Goal: Check status: Check status

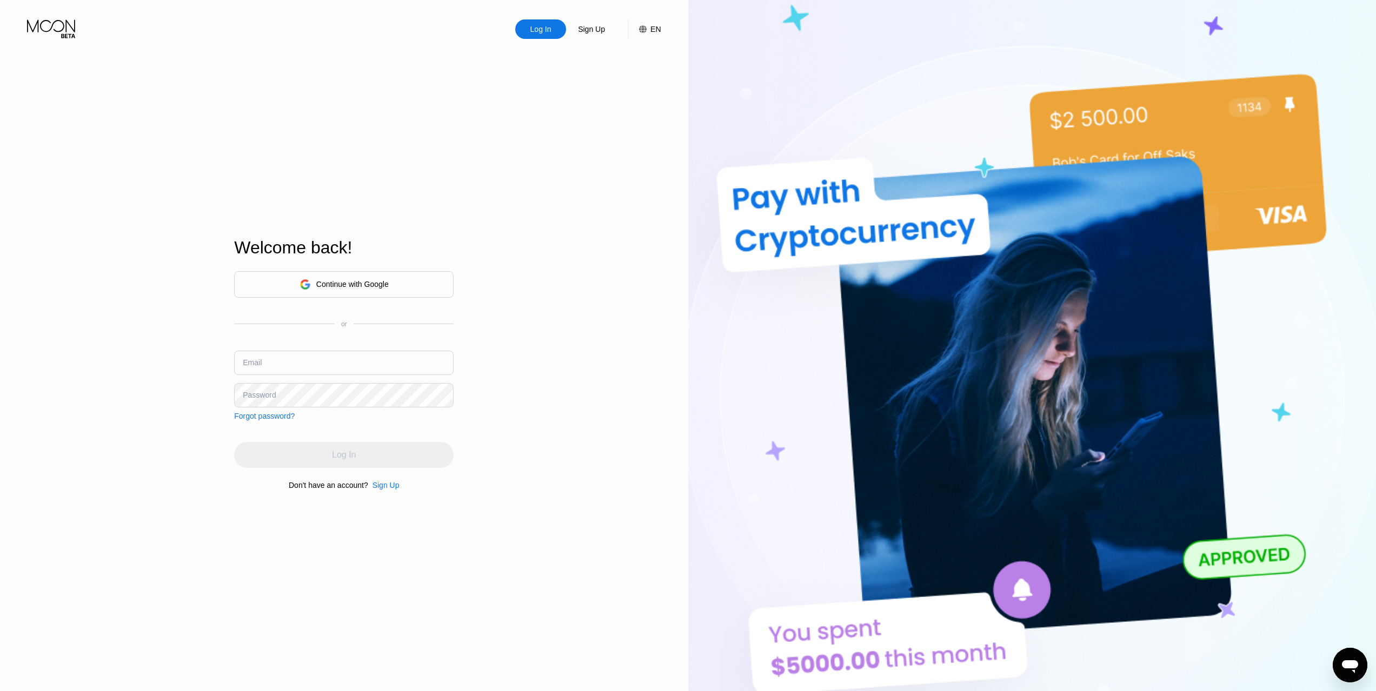
click at [337, 282] on div "Continue with Google" at bounding box center [352, 284] width 72 height 9
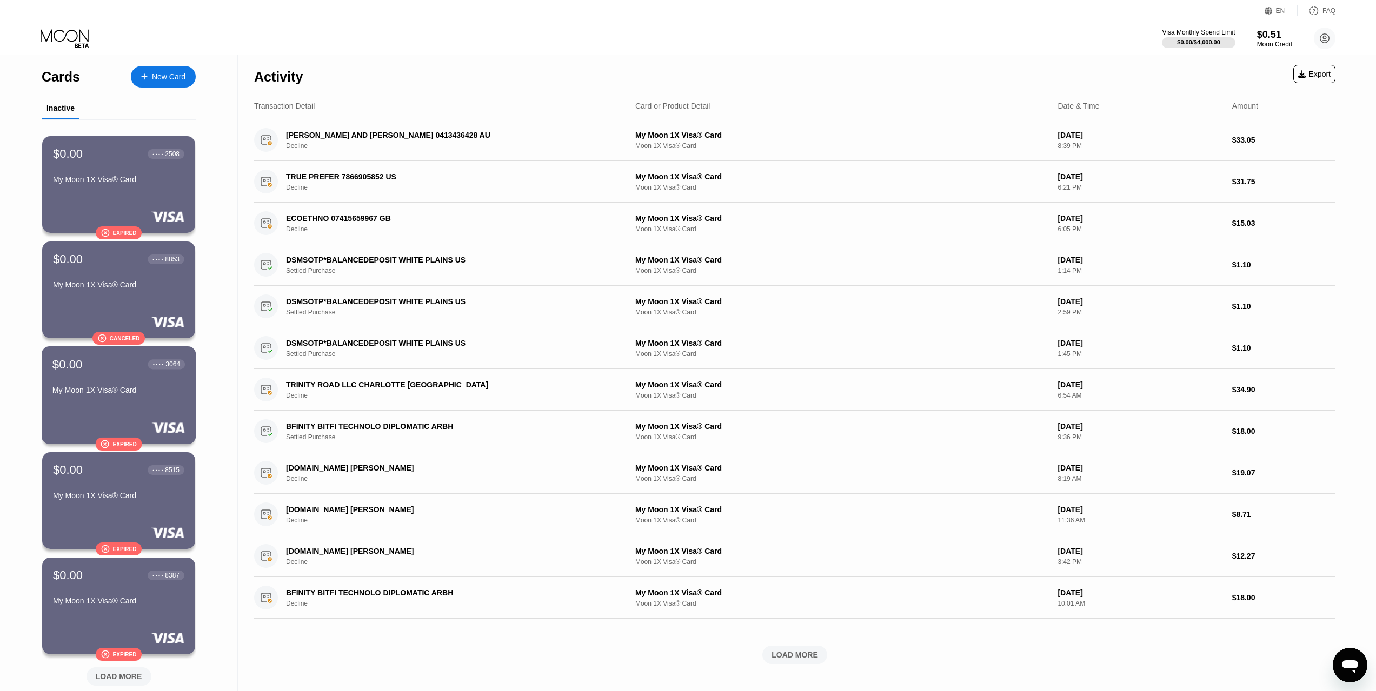
scroll to position [162, 0]
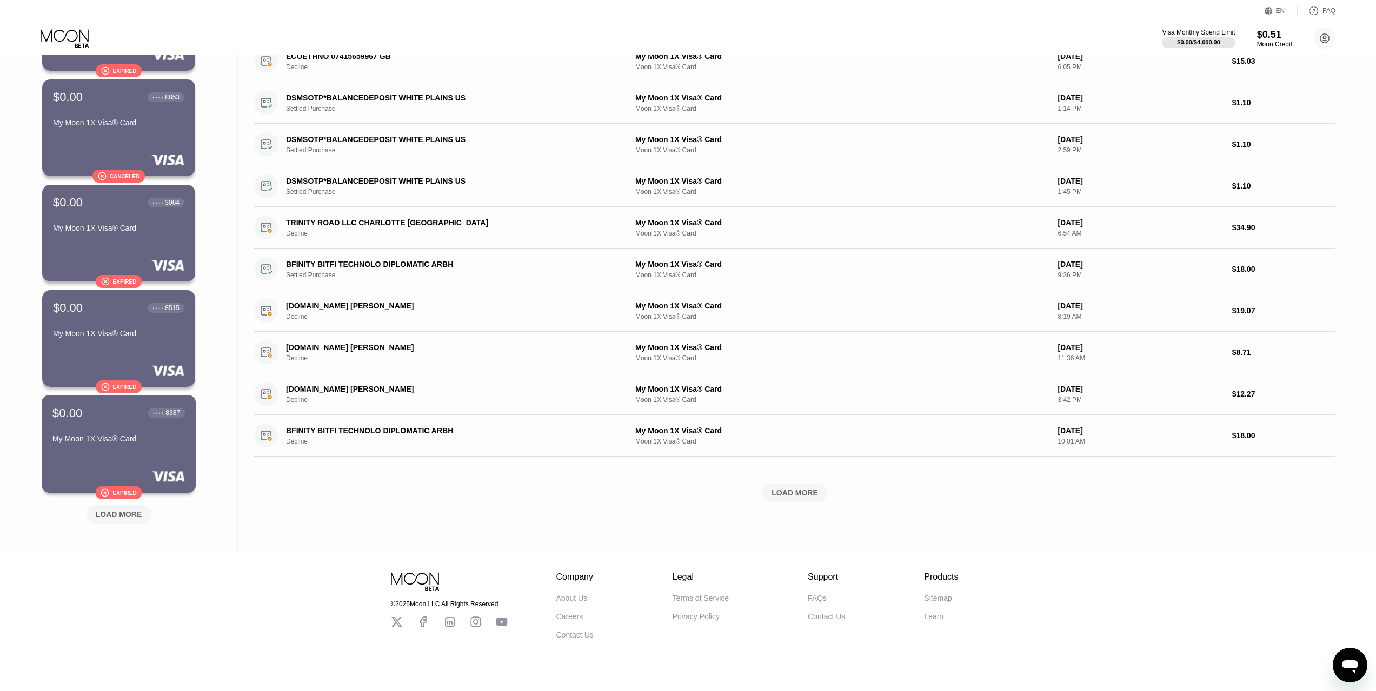
click at [154, 428] on div "$0.00 ● ● ● ● 8387 My Moon 1X Visa® Card" at bounding box center [118, 427] width 132 height 42
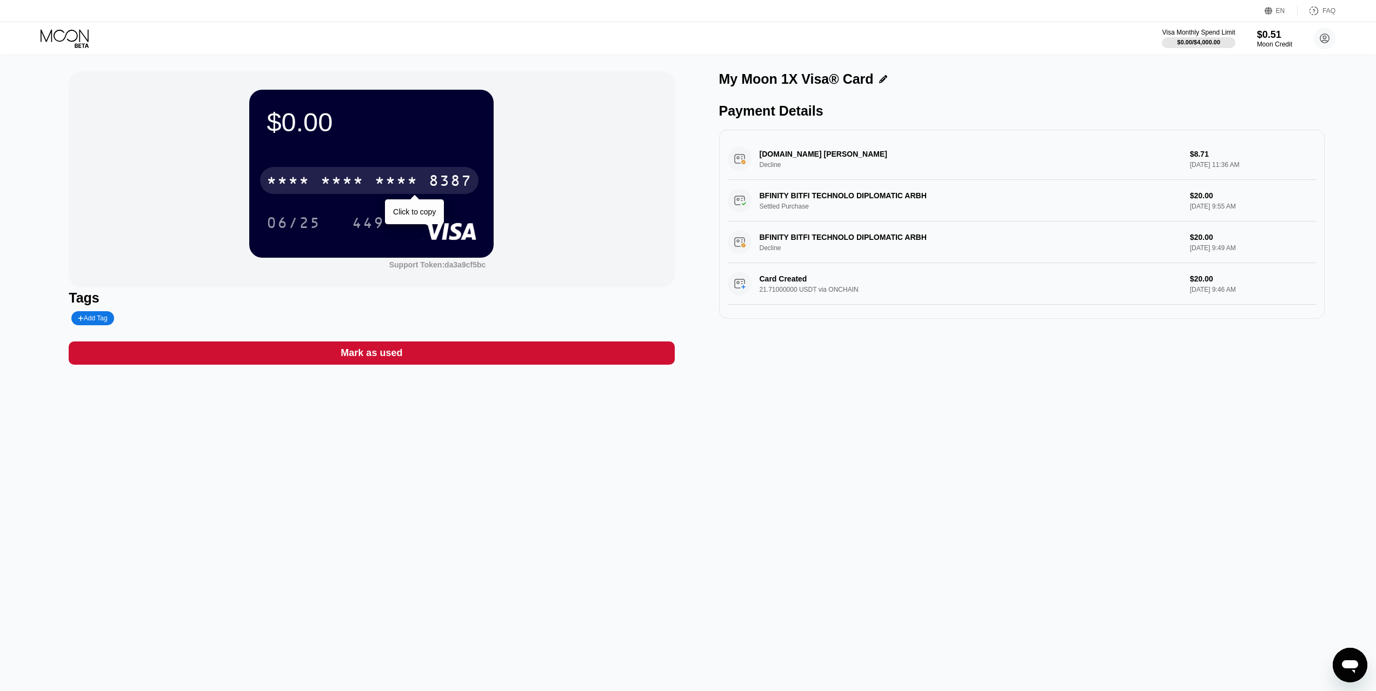
click at [387, 183] on div "* * * *" at bounding box center [396, 182] width 43 height 17
click at [588, 457] on div "$0.00 4163 6500 2139 8387 06/25 449 Support Token: da3a9cf5bc Tags Add Tag Mark…" at bounding box center [688, 373] width 1376 height 636
click at [1327, 41] on circle at bounding box center [1325, 39] width 22 height 22
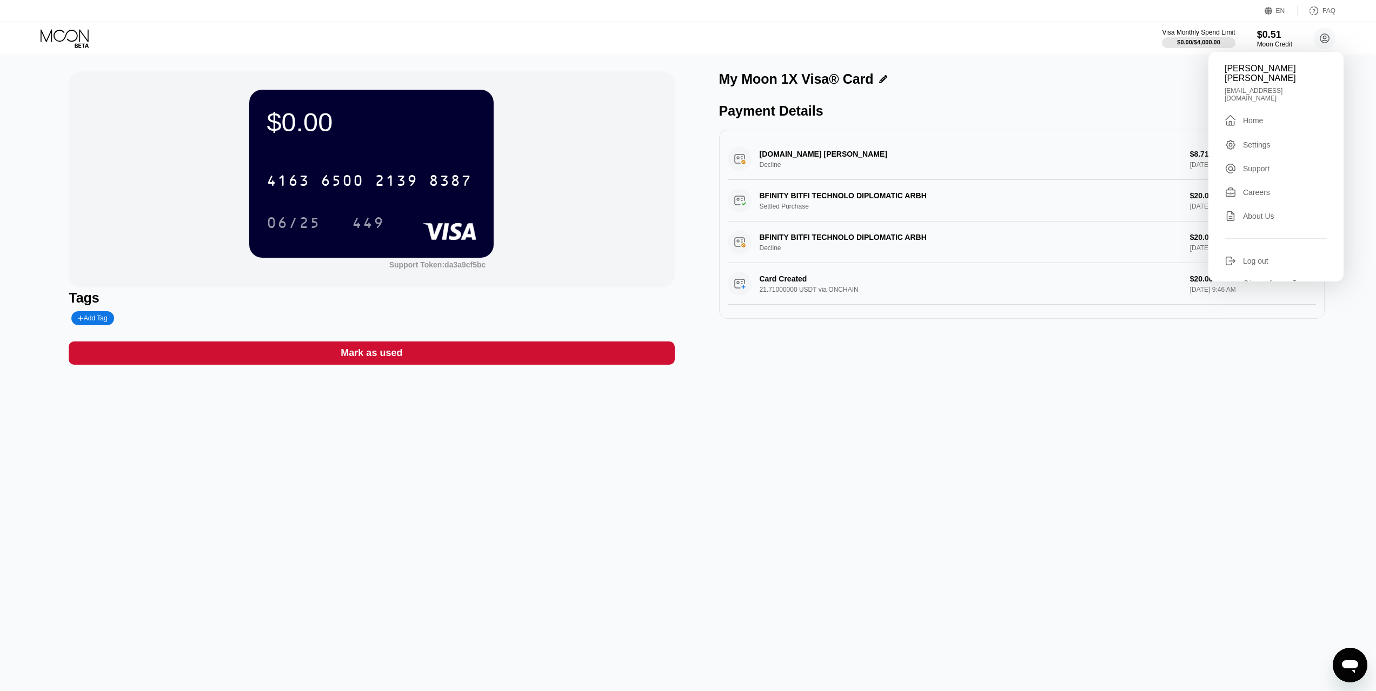
click at [914, 497] on div "$0.00 4163 6500 2139 8387 06/25 449 Support Token: da3a9cf5bc Tags Add Tag Mark…" at bounding box center [688, 373] width 1376 height 636
